Goal: Information Seeking & Learning: Learn about a topic

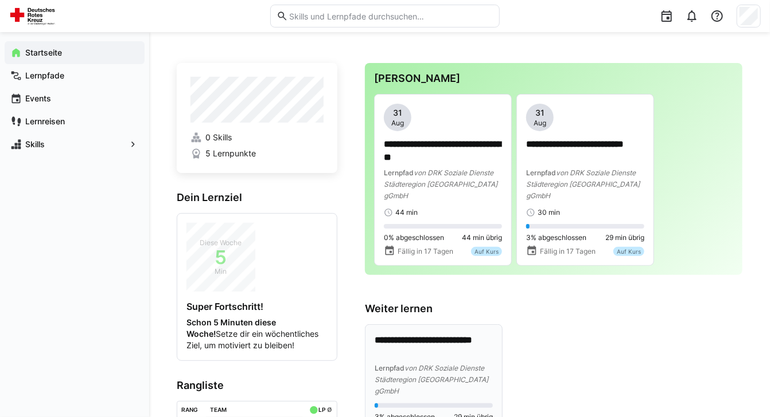
click at [430, 337] on p "**********" at bounding box center [433, 347] width 118 height 26
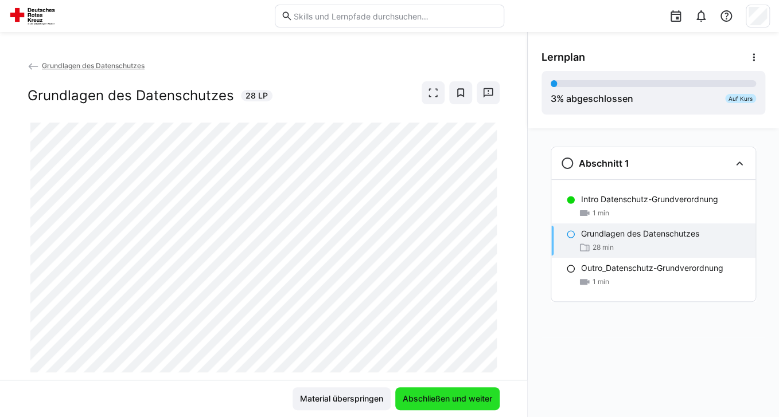
click at [440, 390] on span "Abschließen und weiter" at bounding box center [447, 399] width 104 height 23
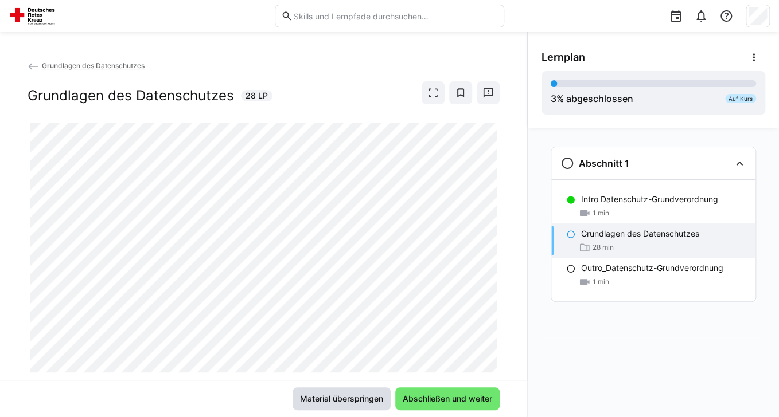
click at [344, 397] on span "Material überspringen" at bounding box center [341, 398] width 87 height 11
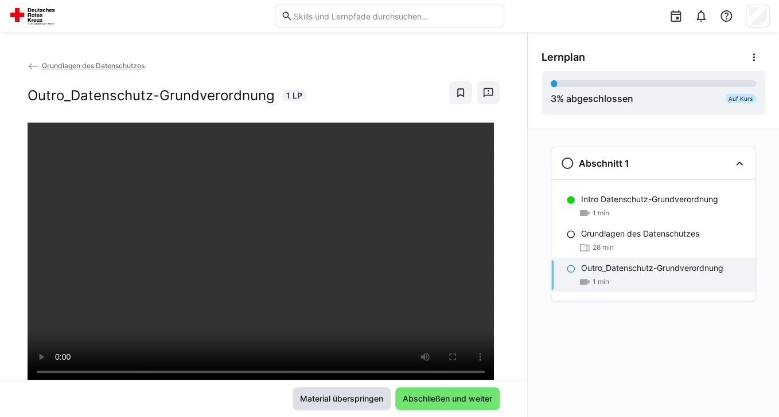
click at [319, 396] on span "Material überspringen" at bounding box center [341, 398] width 87 height 11
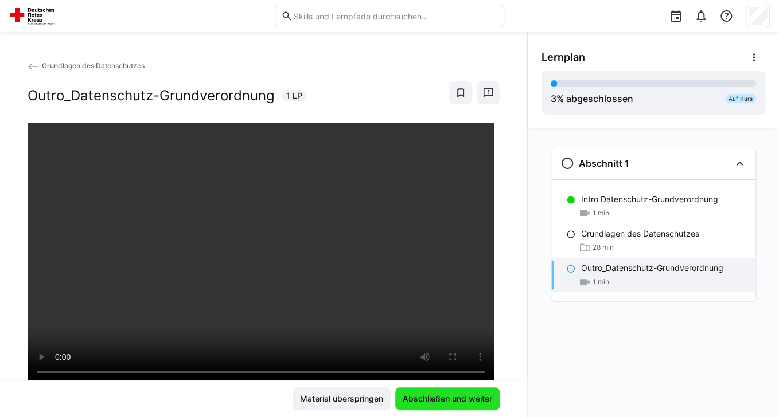
click at [461, 389] on span "Abschließen und weiter" at bounding box center [447, 399] width 104 height 23
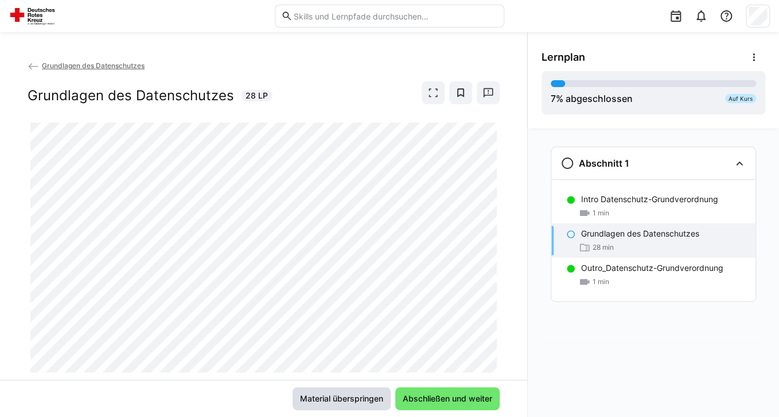
click at [342, 396] on span "Material überspringen" at bounding box center [341, 398] width 87 height 11
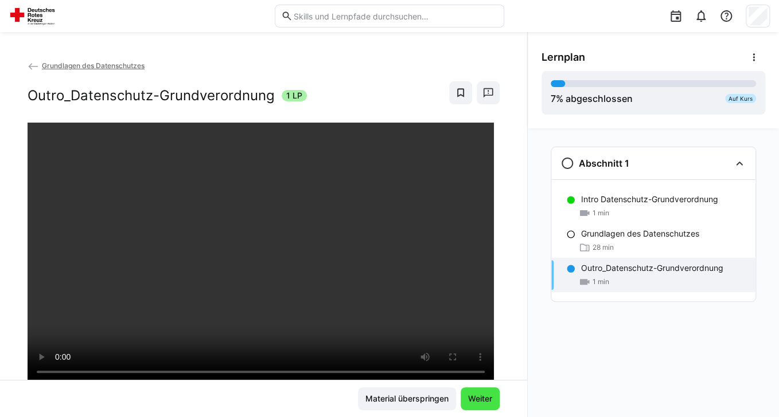
click at [479, 397] on span "Weiter" at bounding box center [480, 398] width 28 height 11
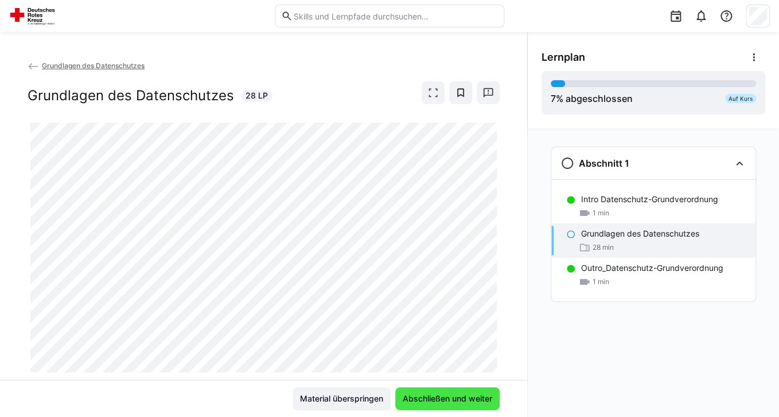
click at [429, 397] on span "Abschließen und weiter" at bounding box center [447, 398] width 93 height 11
click at [430, 389] on span "Abschließen und weiter" at bounding box center [447, 399] width 104 height 23
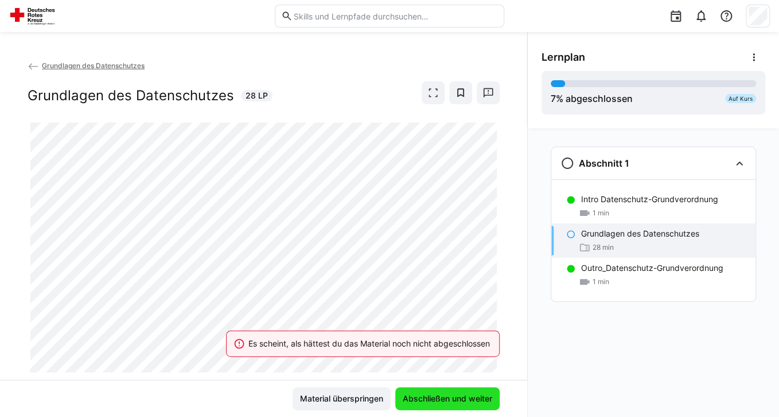
click at [426, 400] on span "Abschließen und weiter" at bounding box center [447, 398] width 93 height 11
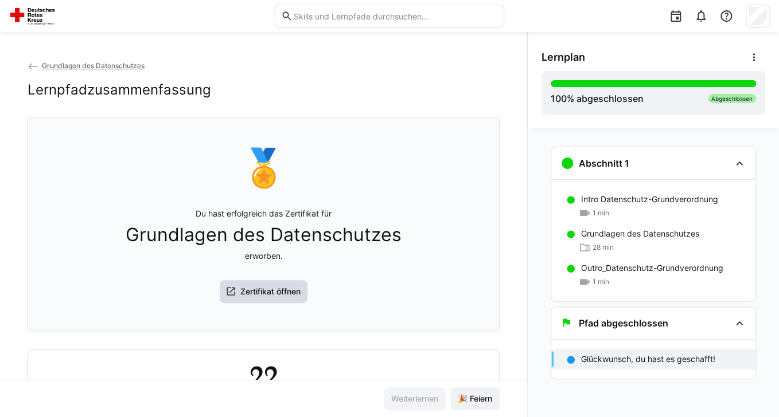
click at [260, 292] on span "Zertifikat öffnen" at bounding box center [270, 291] width 64 height 11
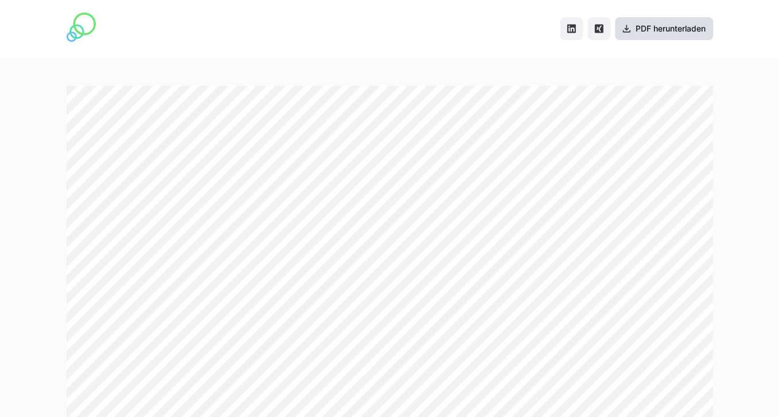
click at [639, 24] on span "PDF herunterladen" at bounding box center [670, 28] width 73 height 11
